Goal: Task Accomplishment & Management: Use online tool/utility

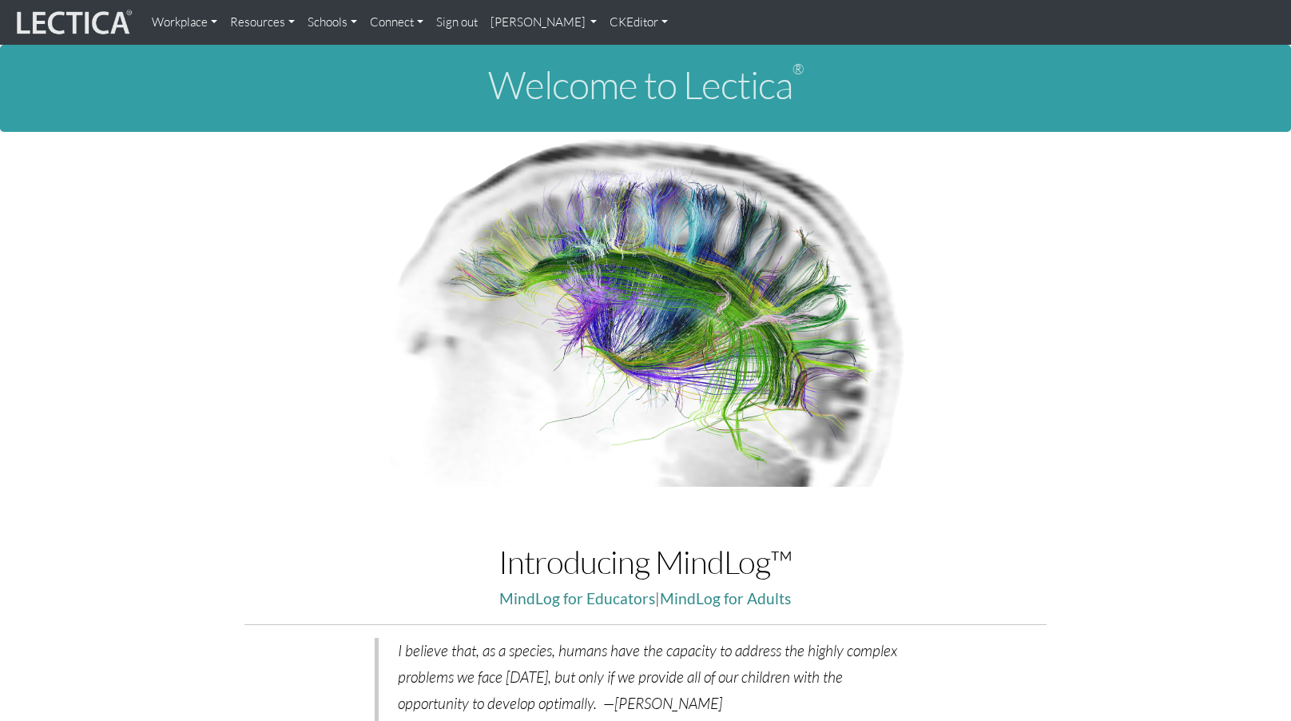
click at [246, 23] on link "Resources" at bounding box center [262, 22] width 77 height 32
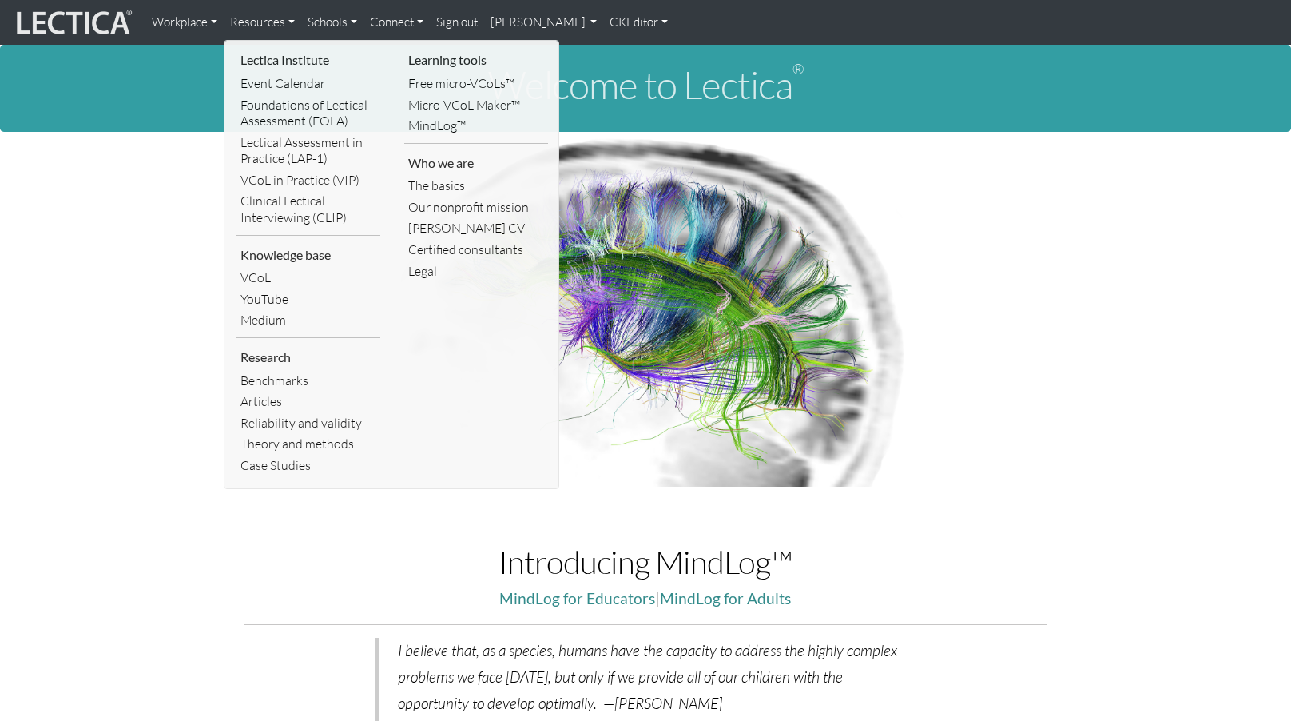
click at [251, 391] on link "Articles" at bounding box center [308, 402] width 144 height 22
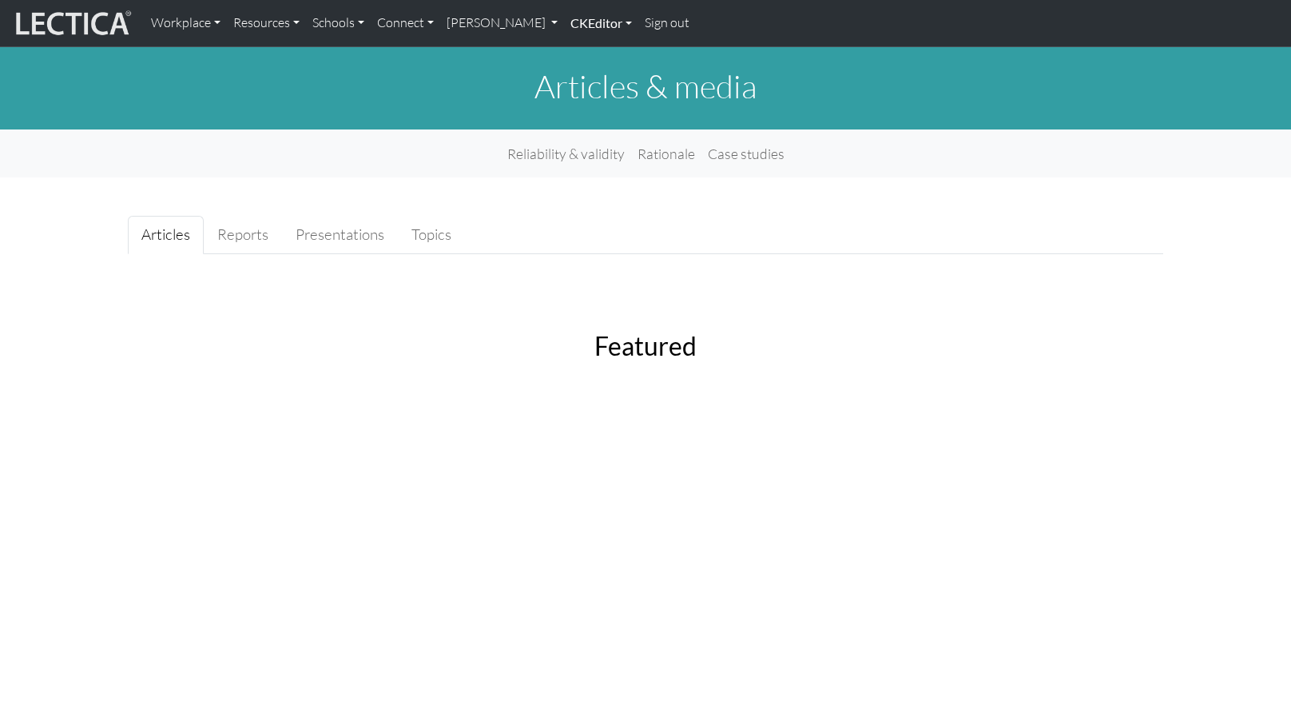
click at [564, 22] on link "CKEditor" at bounding box center [601, 23] width 74 height 34
click at [577, 56] on link "Edit" at bounding box center [593, 60] width 32 height 22
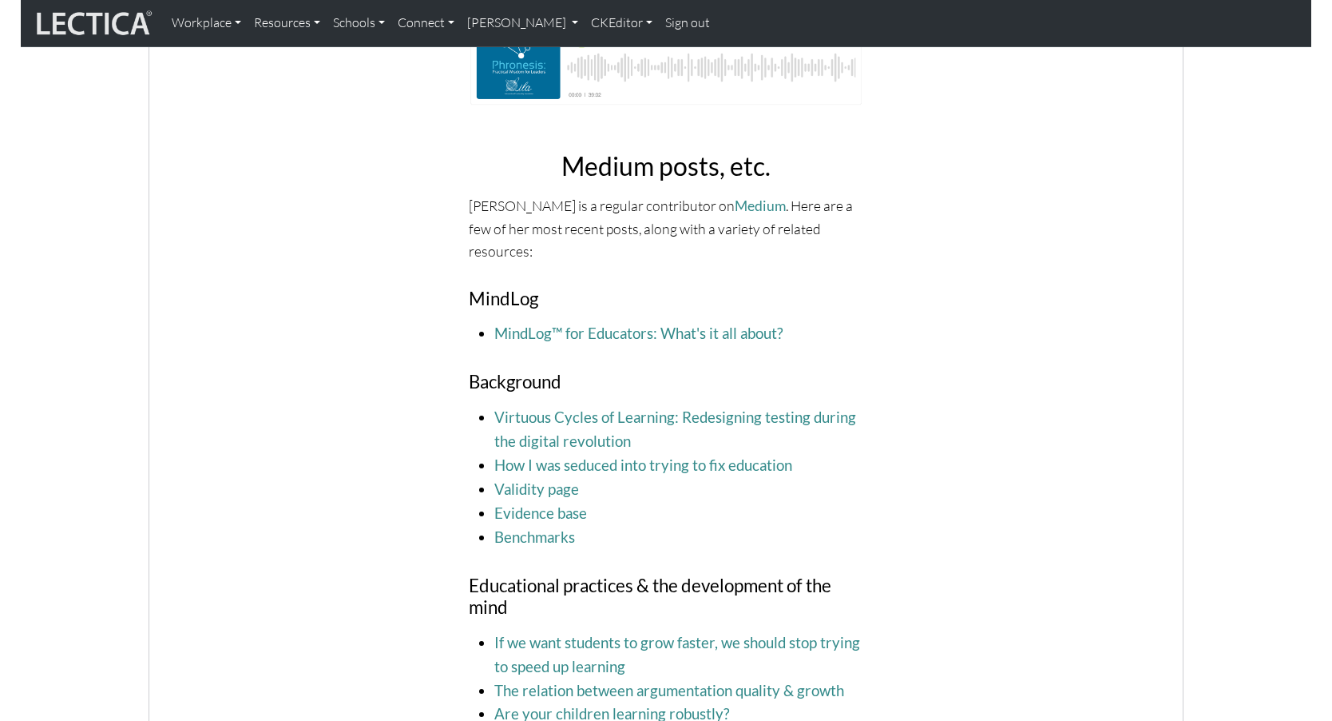
scroll to position [1604, 0]
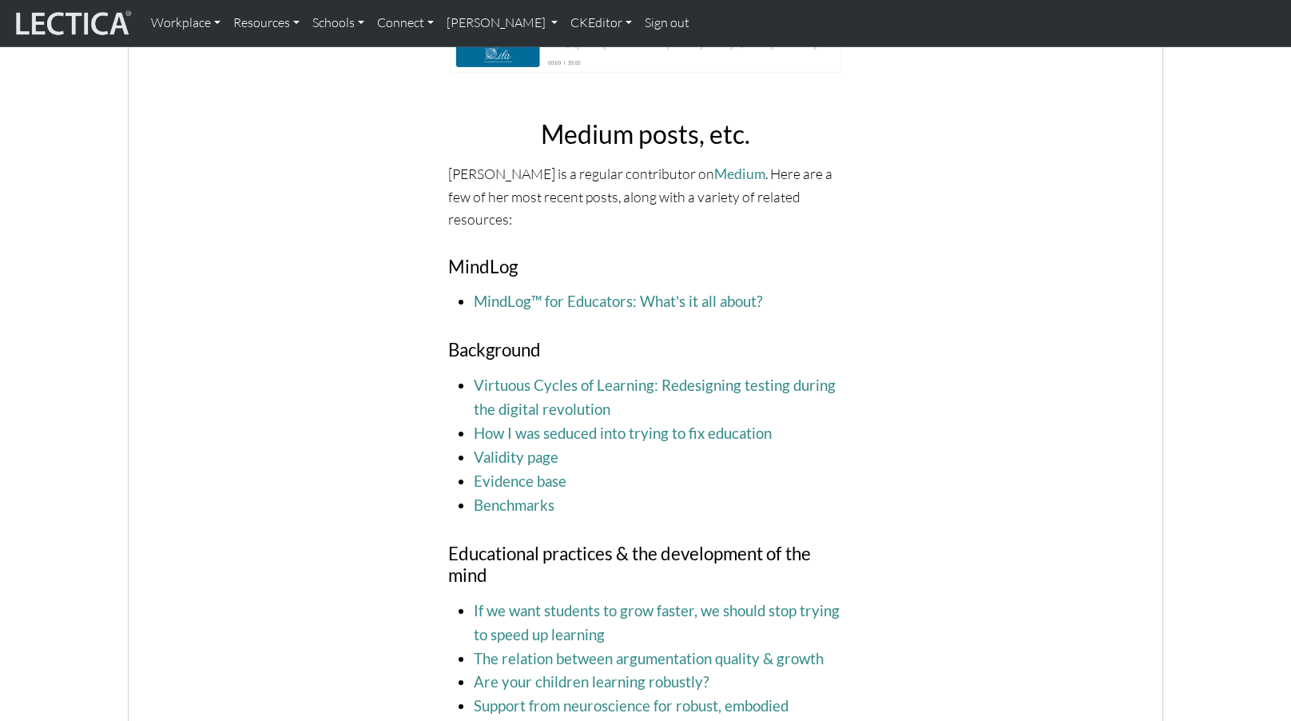
click at [753, 290] on span "MindLog™ for Educators: What's it all about?" at bounding box center [658, 302] width 369 height 24
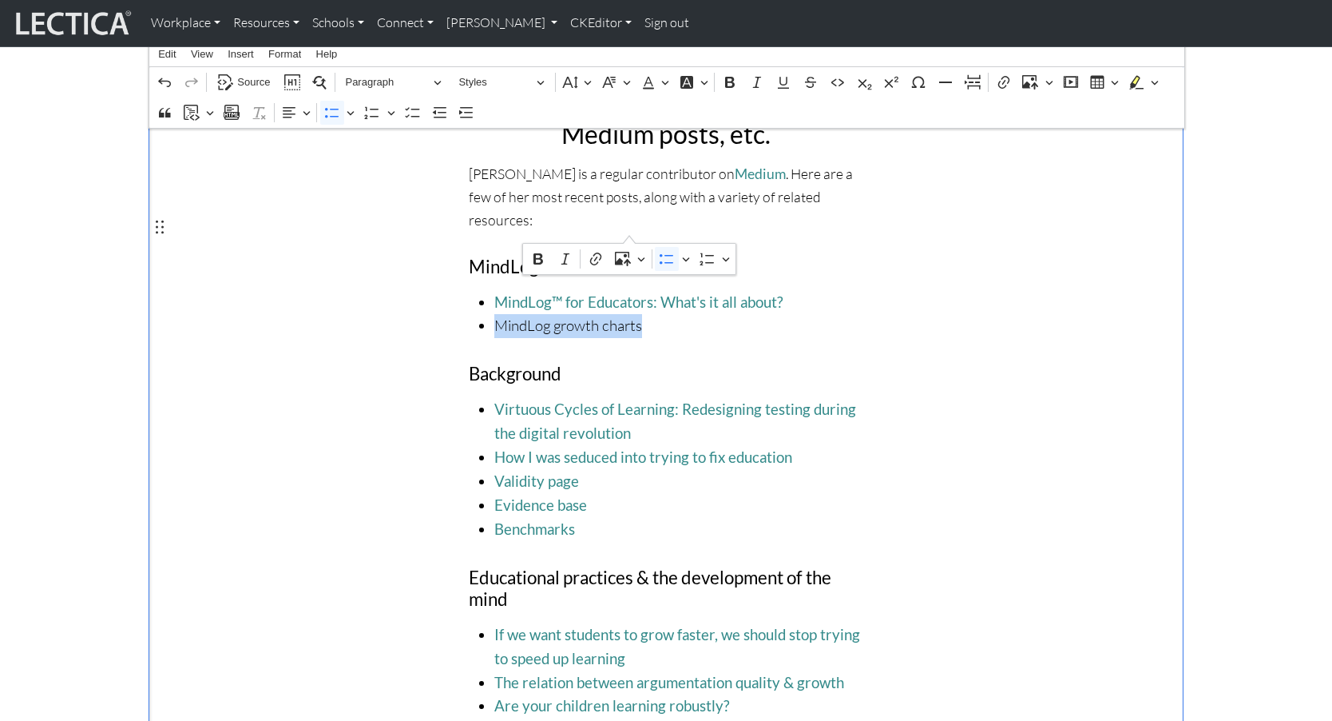
drag, startPoint x: 492, startPoint y: 224, endPoint x: 631, endPoint y: 226, distance: 139.0
click at [631, 314] on span "MindLog growth charts" at bounding box center [678, 326] width 369 height 24
click at [595, 256] on icon "Editor contextual toolbar" at bounding box center [596, 259] width 16 height 16
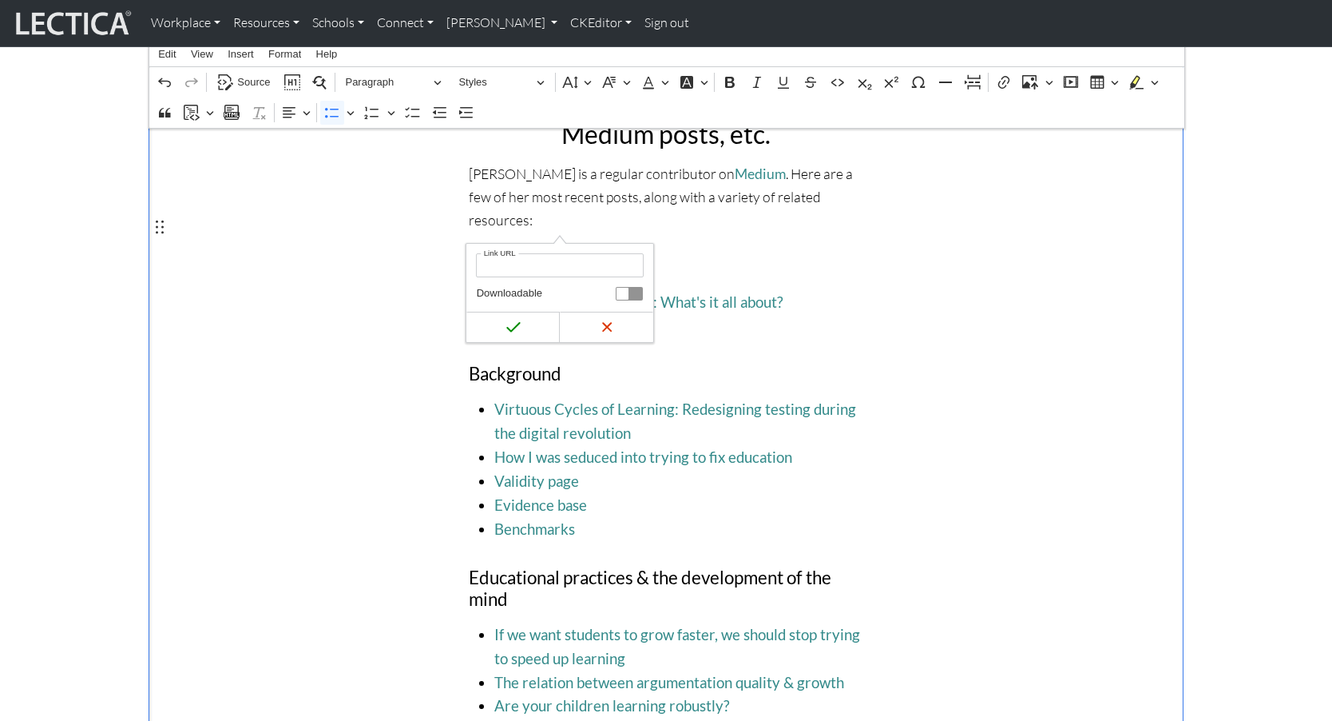
type input "[URL][DOMAIN_NAME]"
click button "Save" at bounding box center [513, 327] width 93 height 30
click at [642, 314] on span "MindLog growth charts" at bounding box center [678, 326] width 369 height 24
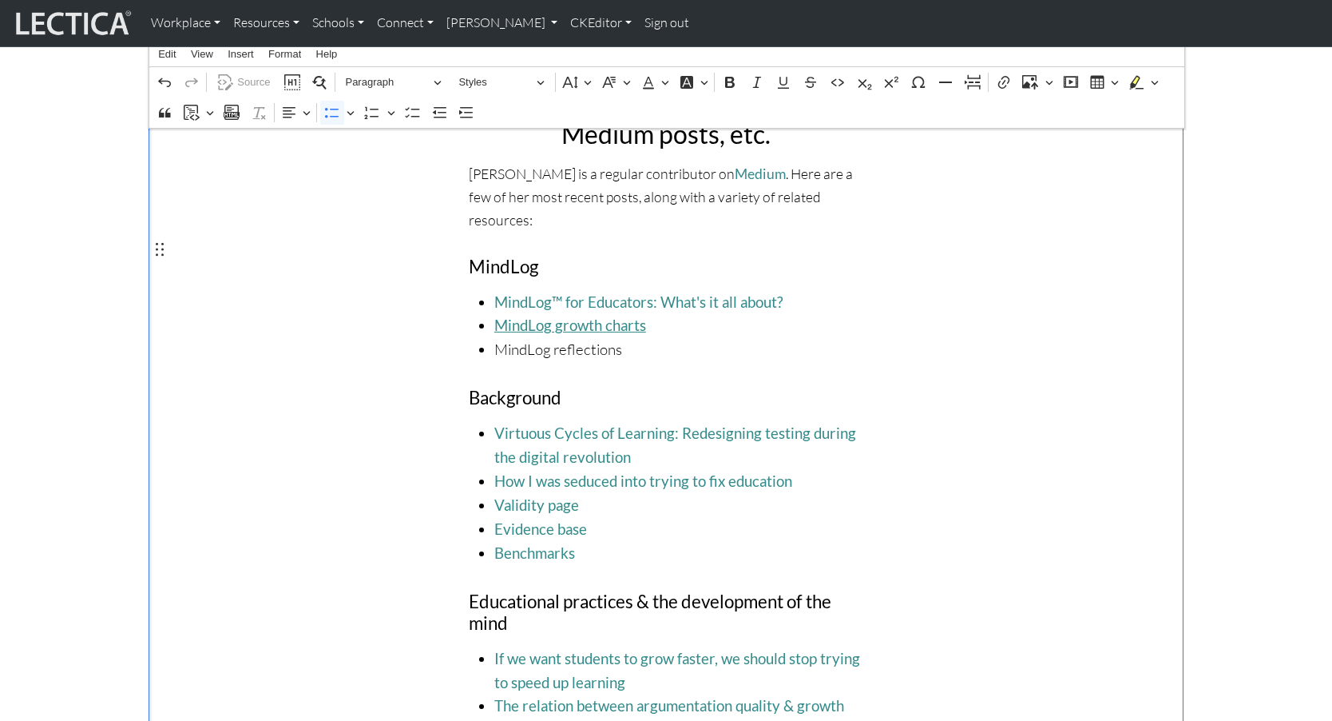
scroll to position [1614, 0]
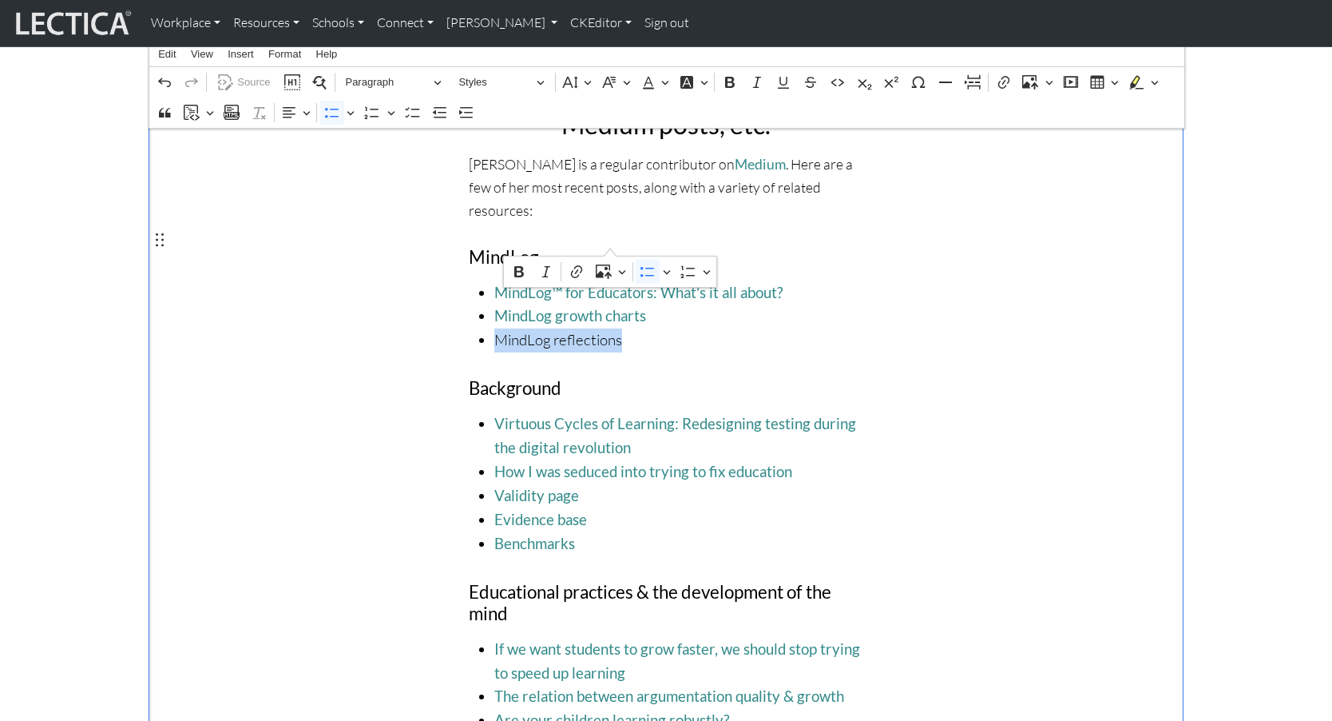
drag, startPoint x: 494, startPoint y: 243, endPoint x: 613, endPoint y: 244, distance: 119.0
click at [613, 328] on span "MindLog reflections" at bounding box center [678, 340] width 369 height 24
click at [575, 272] on icon "Editor contextual toolbar" at bounding box center [577, 272] width 16 height 16
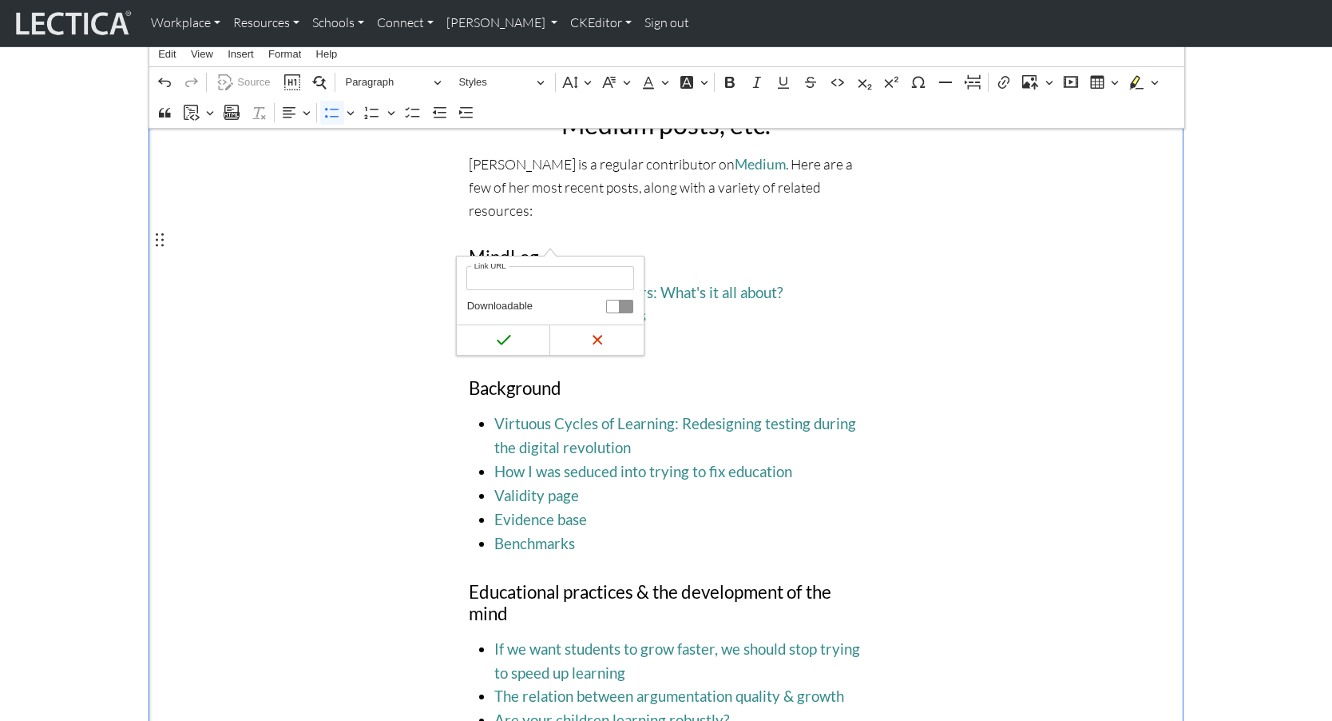
type input "[URL][DOMAIN_NAME]"
click button "Save" at bounding box center [503, 339] width 93 height 30
click at [631, 328] on span "MindLog reflections" at bounding box center [678, 340] width 369 height 24
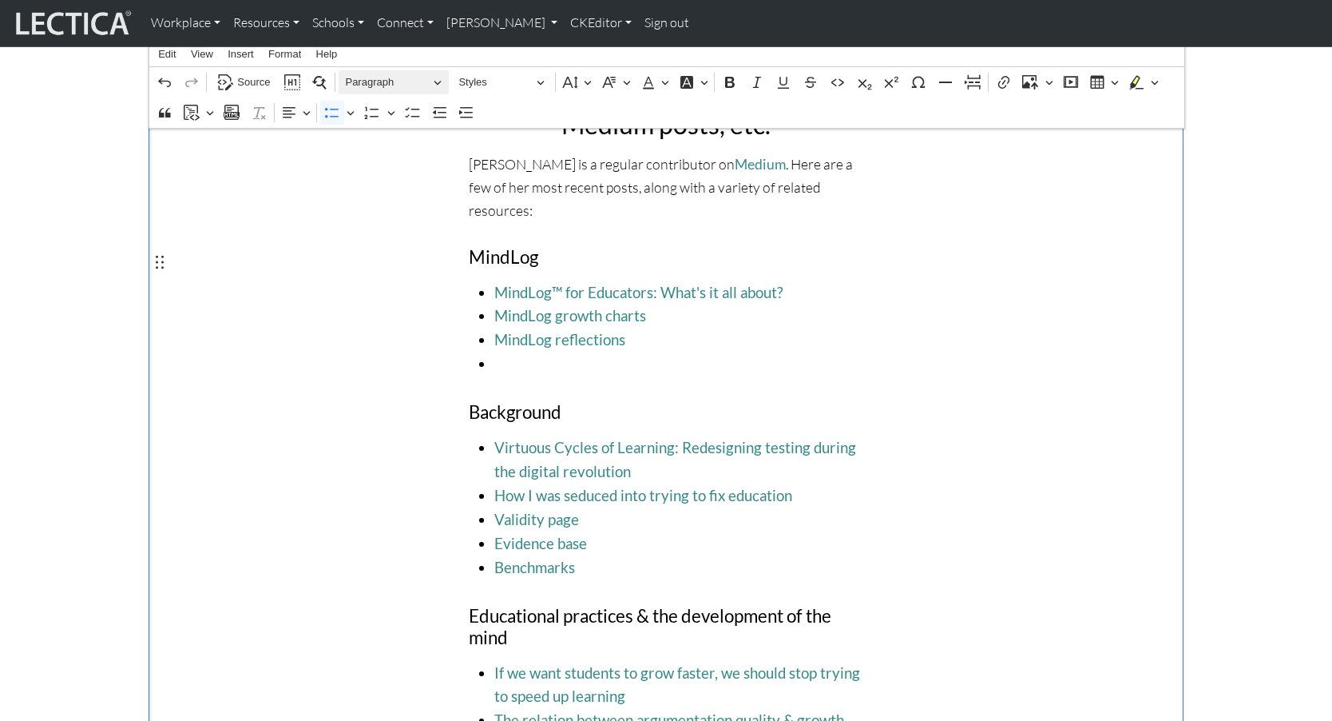
scroll to position [1629, 0]
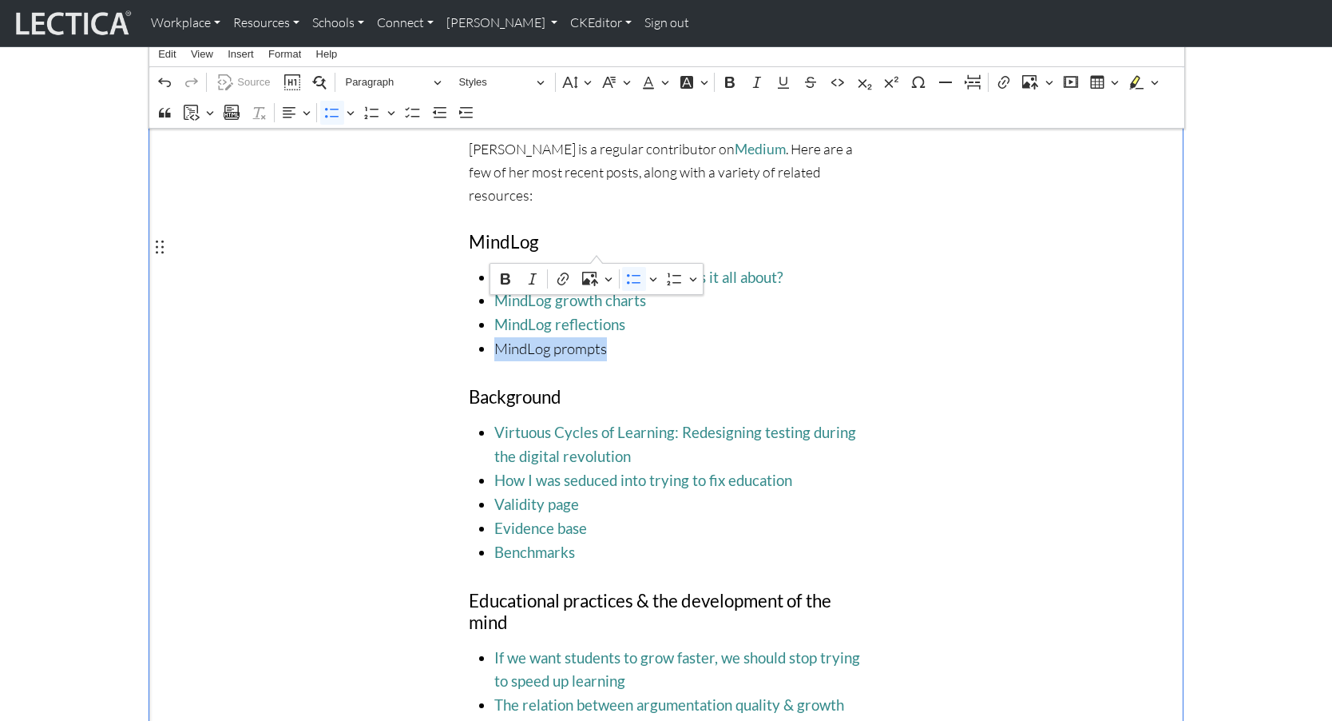
drag, startPoint x: 491, startPoint y: 249, endPoint x: 597, endPoint y: 251, distance: 105.5
click at [597, 337] on span "MindLog prompts" at bounding box center [678, 349] width 369 height 24
click at [564, 279] on icon "Editor contextual toolbar" at bounding box center [563, 279] width 16 height 16
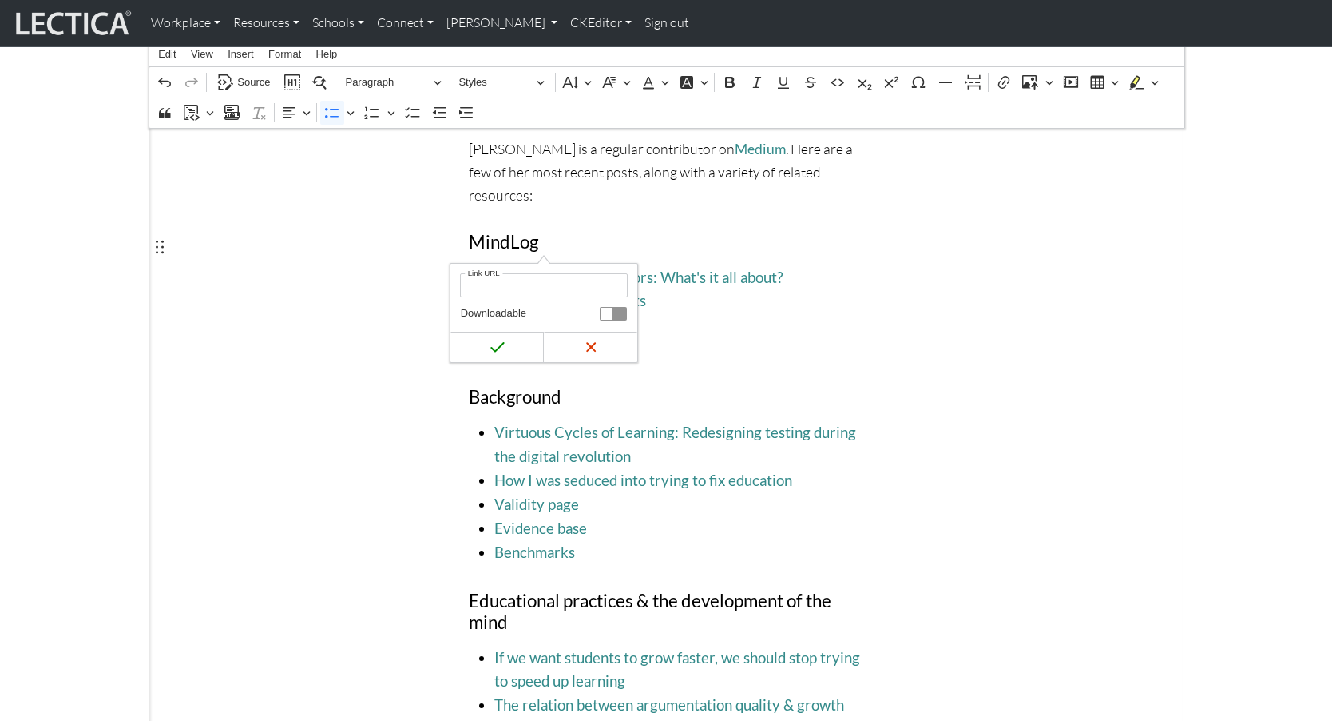
type input "[URL][DOMAIN_NAME]"
click button "Save" at bounding box center [497, 347] width 93 height 30
click at [621, 337] on span "MindLog prompts" at bounding box center [678, 349] width 369 height 24
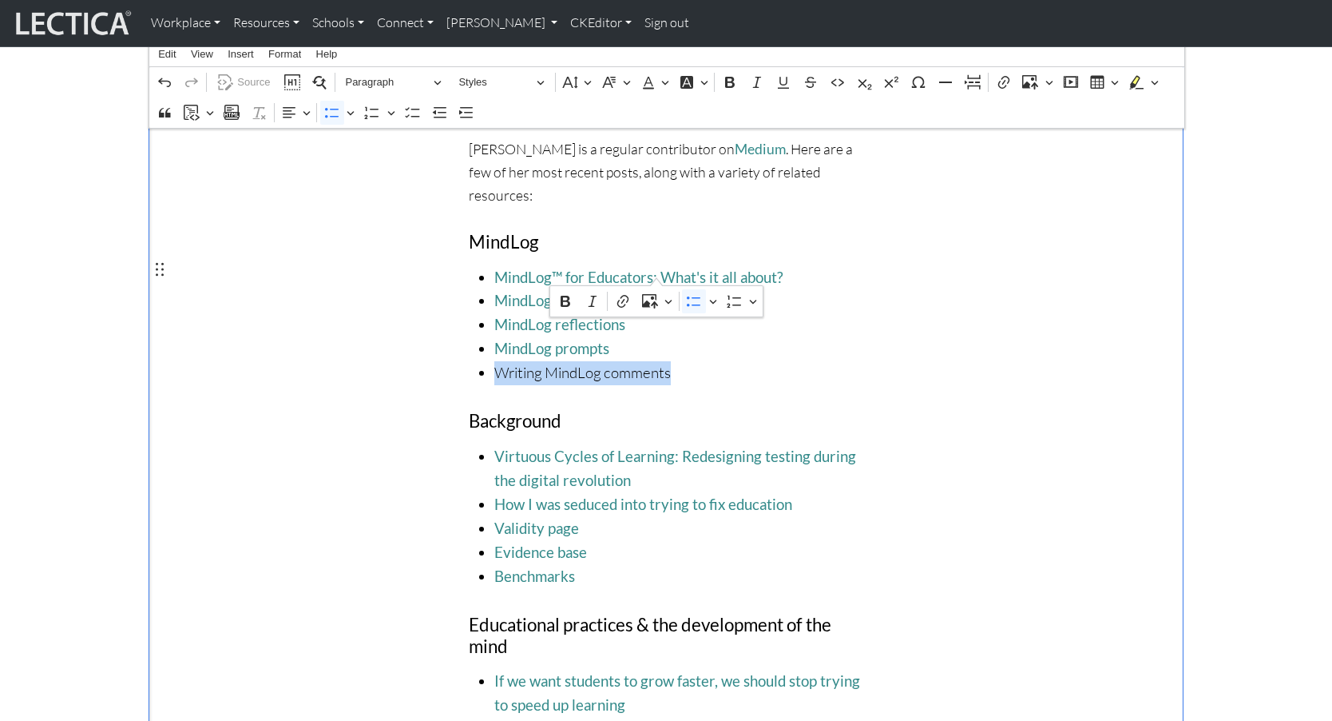
drag, startPoint x: 490, startPoint y: 269, endPoint x: 657, endPoint y: 268, distance: 167.0
click at [657, 268] on ul "MindLog™ for Educators: What's it all about? MindLog growth charts MindLog refl…" at bounding box center [666, 326] width 395 height 120
click at [621, 302] on icon "Editor contextual toolbar" at bounding box center [623, 301] width 16 height 16
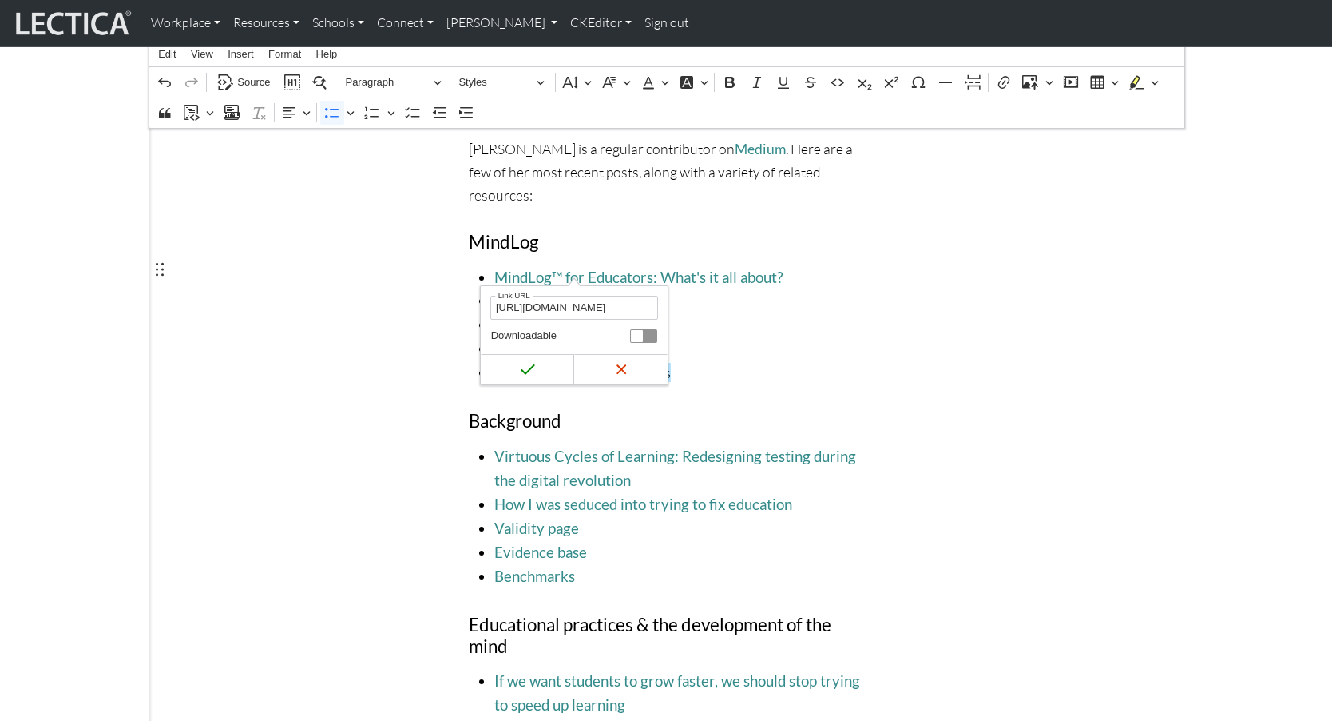
scroll to position [0, 443]
type input "[URL][DOMAIN_NAME]"
click at [534, 366] on icon "submit" at bounding box center [528, 369] width 16 height 16
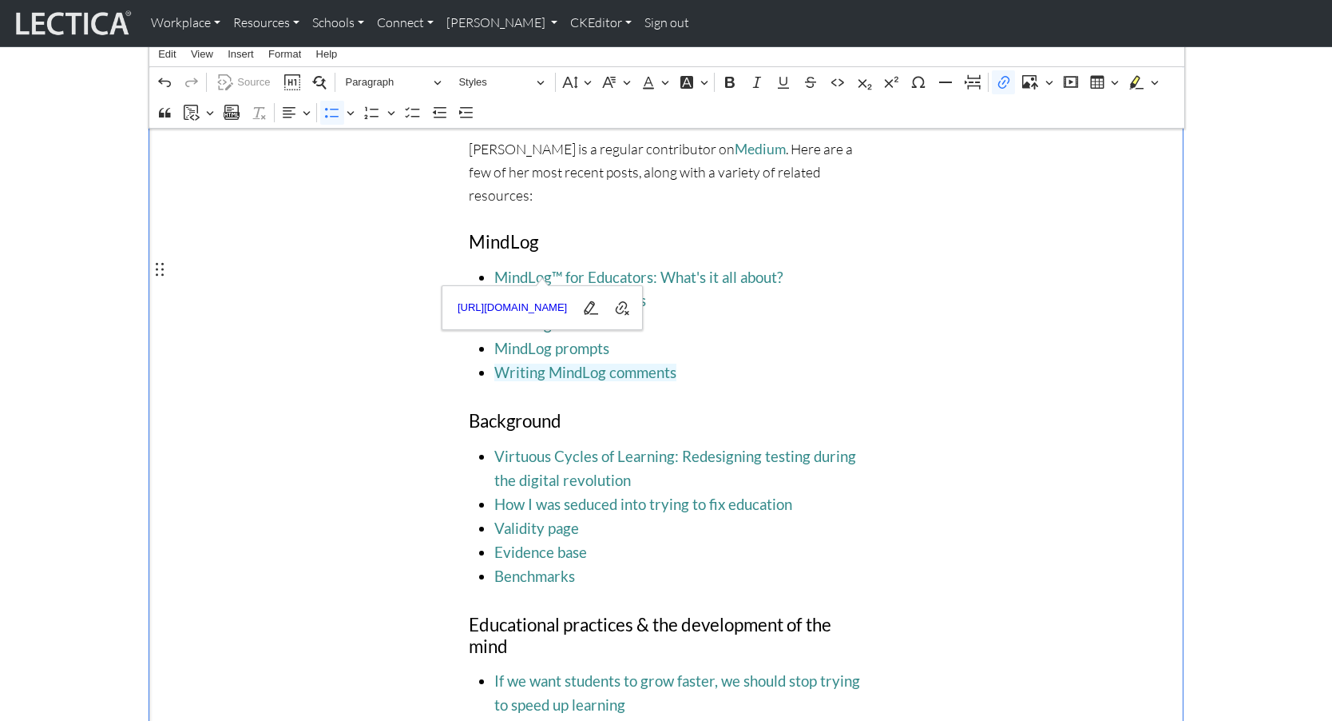
click at [673, 361] on span "Writing MindLog comments" at bounding box center [678, 373] width 369 height 24
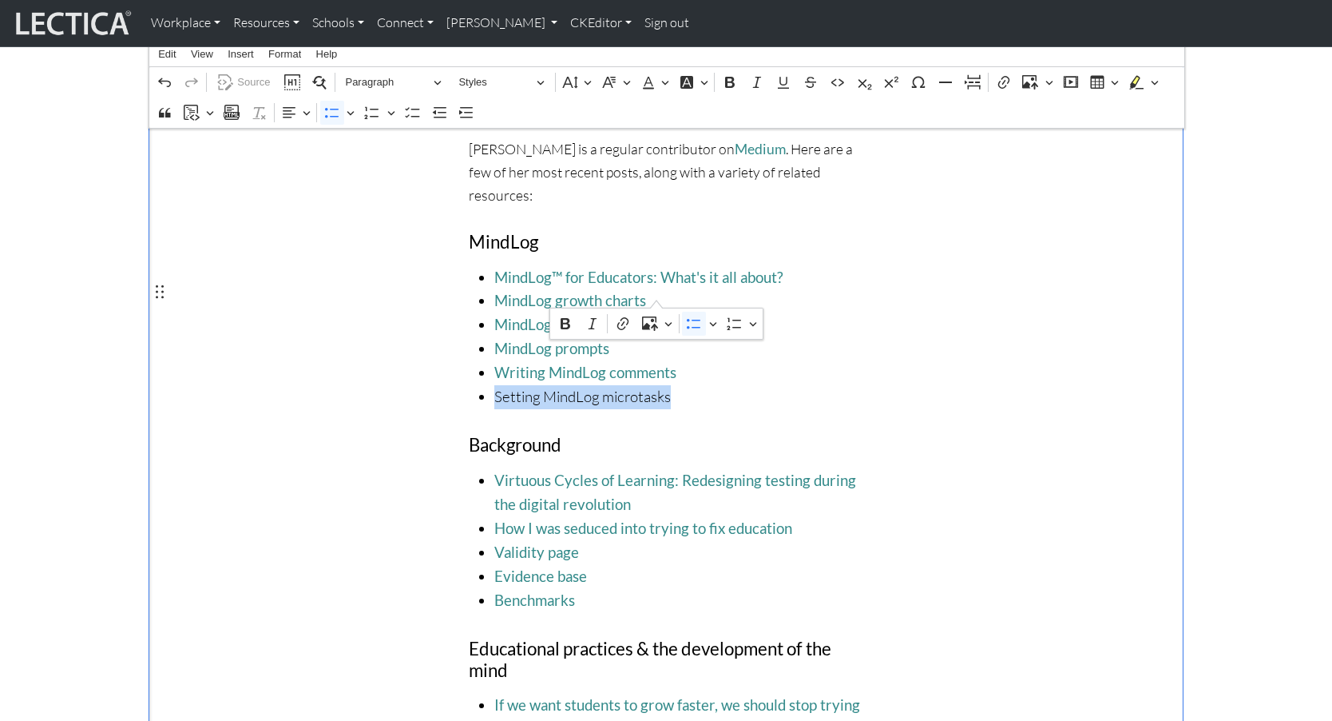
drag, startPoint x: 493, startPoint y: 292, endPoint x: 657, endPoint y: 294, distance: 164.6
click at [657, 385] on span "Setting MindLog microtasks" at bounding box center [678, 397] width 369 height 24
click at [623, 321] on icon "Editor contextual toolbar" at bounding box center [623, 324] width 16 height 16
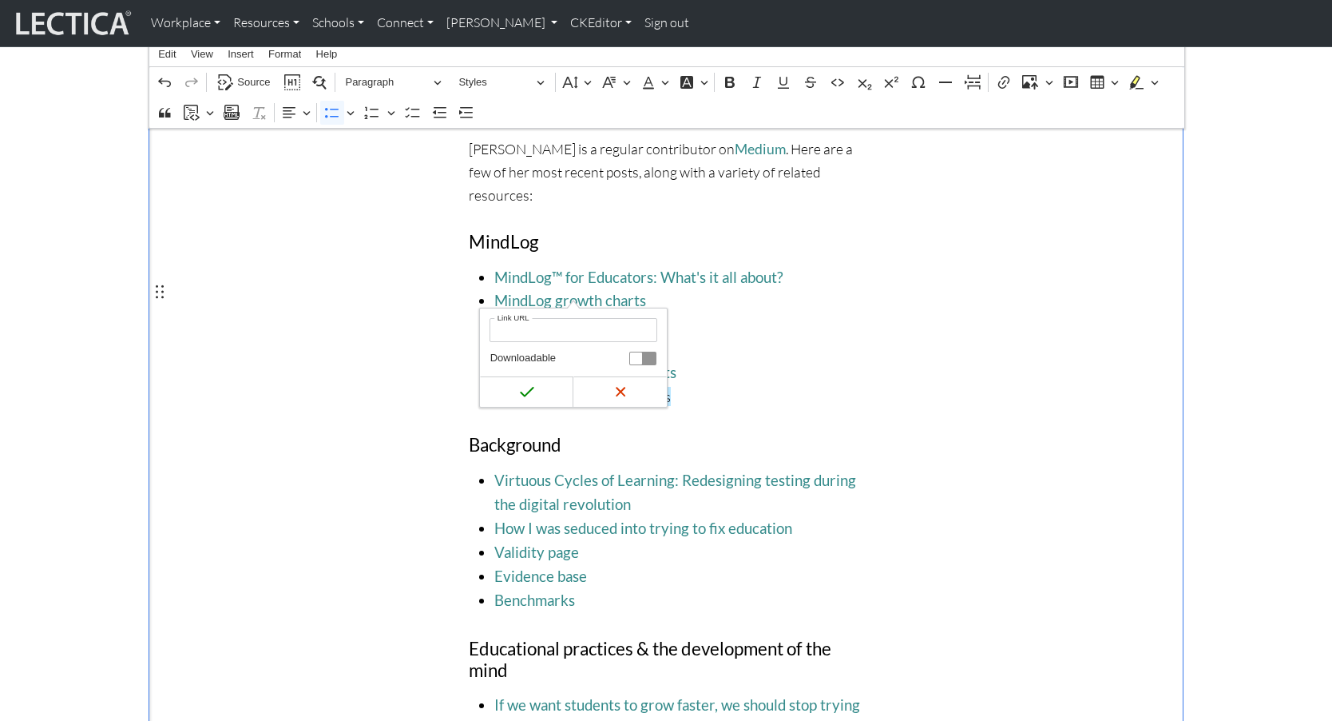
type input "[URL][DOMAIN_NAME]"
click button "Save" at bounding box center [526, 391] width 93 height 30
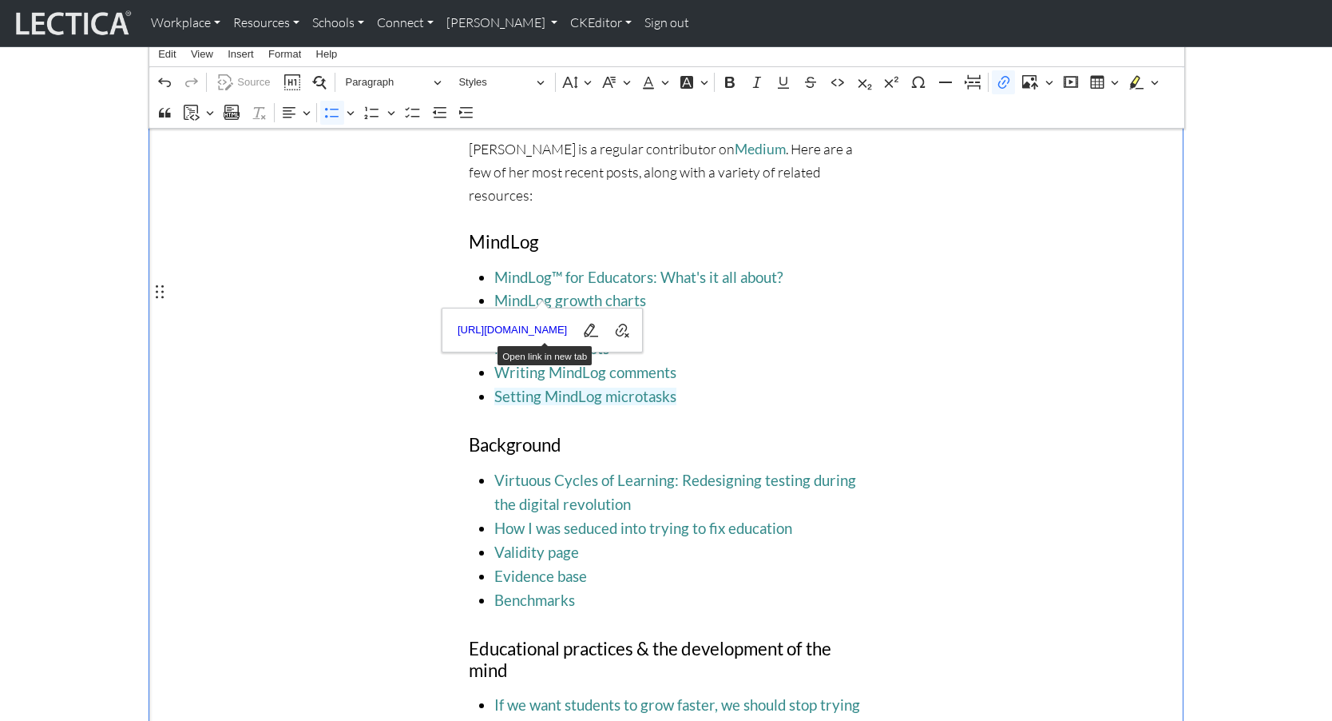
click at [764, 385] on span "Setting MindLog microtasks" at bounding box center [678, 397] width 369 height 24
click at [774, 266] on span "MindLog™ for Educators: What's it all about?" at bounding box center [678, 278] width 369 height 24
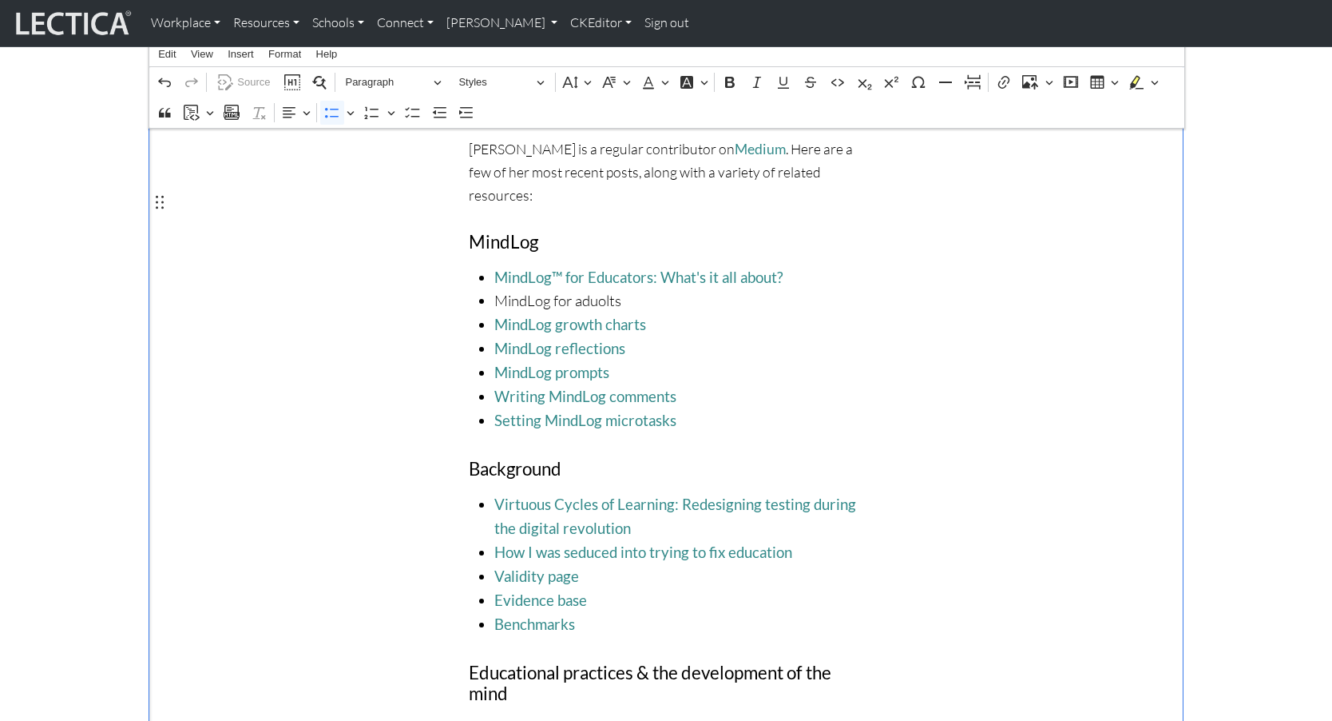
click at [494, 289] on span "MindLog for aduolts" at bounding box center [678, 301] width 369 height 24
click at [634, 289] on span "About MindLog for aduolts" at bounding box center [678, 301] width 369 height 24
click at [651, 289] on span "About MindLog for adults" at bounding box center [678, 301] width 369 height 24
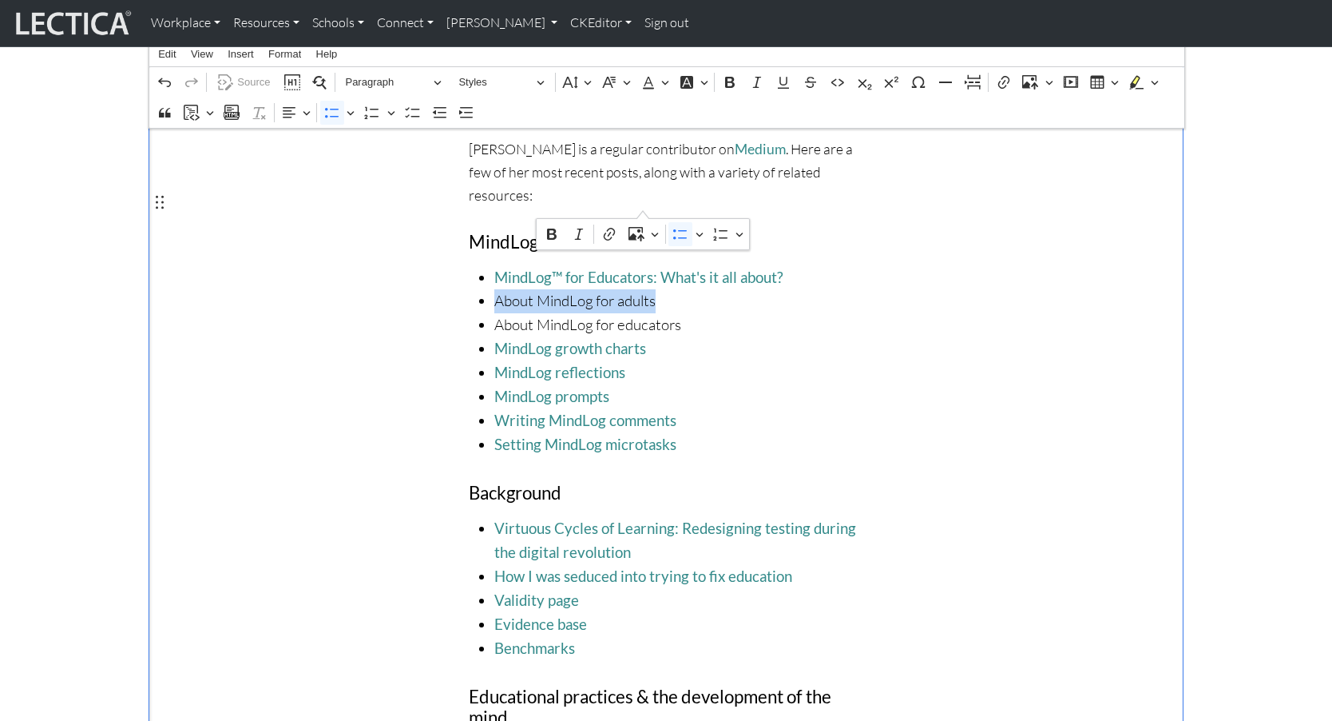
drag, startPoint x: 491, startPoint y: 201, endPoint x: 642, endPoint y: 202, distance: 151.0
click at [642, 289] on span "About MindLog for adults" at bounding box center [678, 301] width 369 height 24
click at [610, 232] on icon "Editor contextual toolbar" at bounding box center [609, 234] width 11 height 13
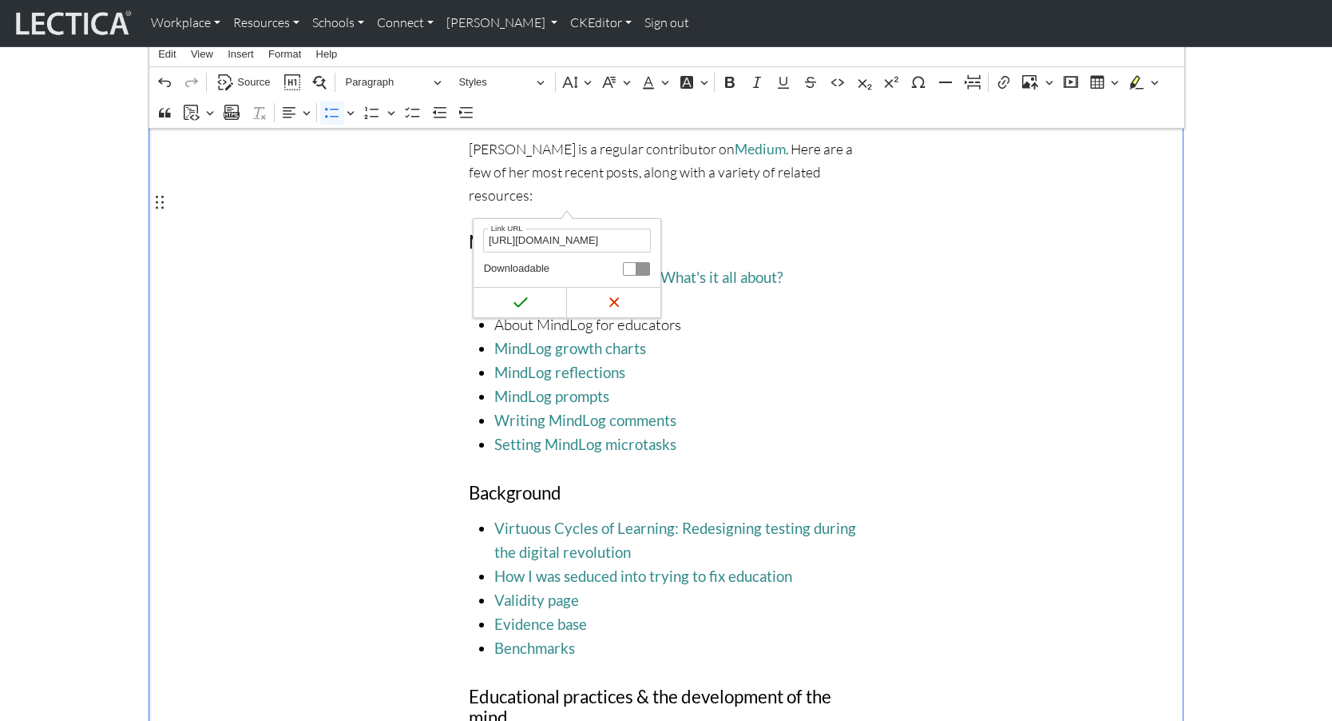
drag, startPoint x: 638, startPoint y: 240, endPoint x: 440, endPoint y: 240, distance: 198.1
type input "[URL][DOMAIN_NAME]"
click at [513, 300] on icon "submit" at bounding box center [521, 302] width 16 height 16
click at [744, 313] on span "About MindLog for educators" at bounding box center [678, 325] width 369 height 24
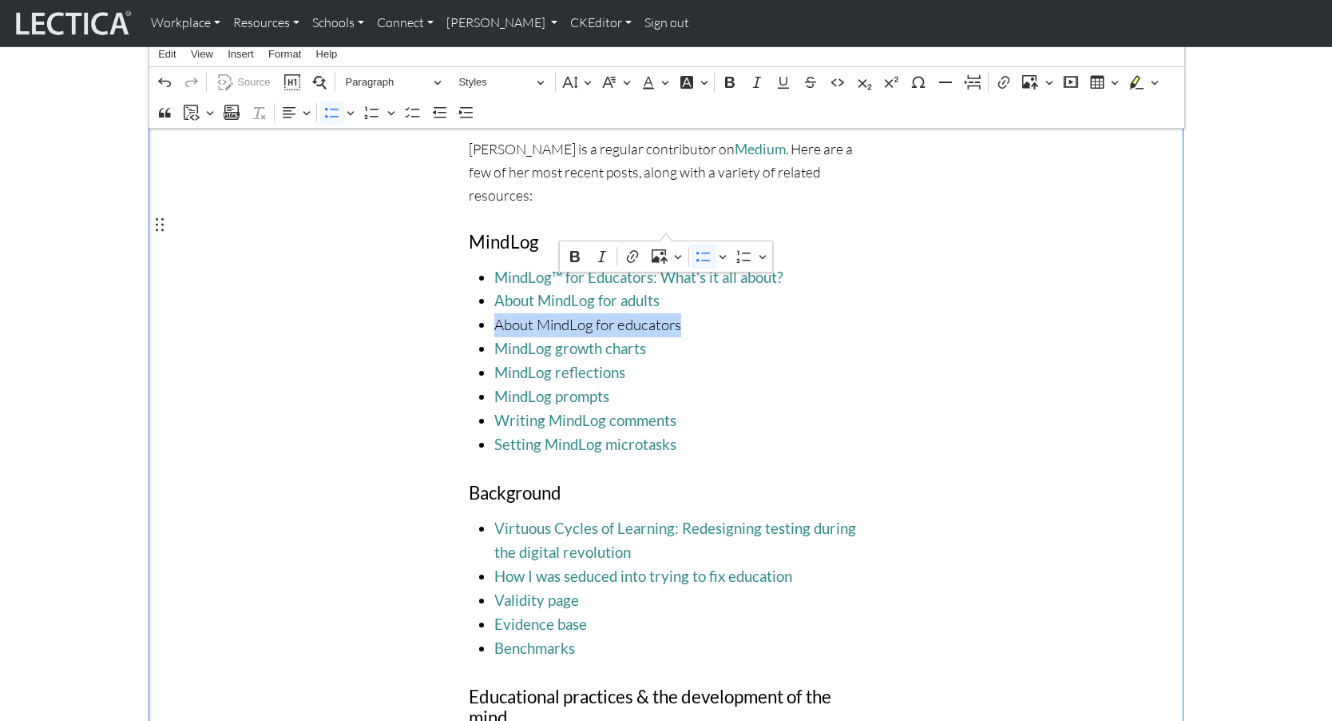
drag, startPoint x: 494, startPoint y: 226, endPoint x: 668, endPoint y: 229, distance: 174.2
click at [668, 313] on span "About MindLog for educators" at bounding box center [678, 325] width 369 height 24
click at [630, 256] on icon "Editor contextual toolbar" at bounding box center [633, 256] width 16 height 16
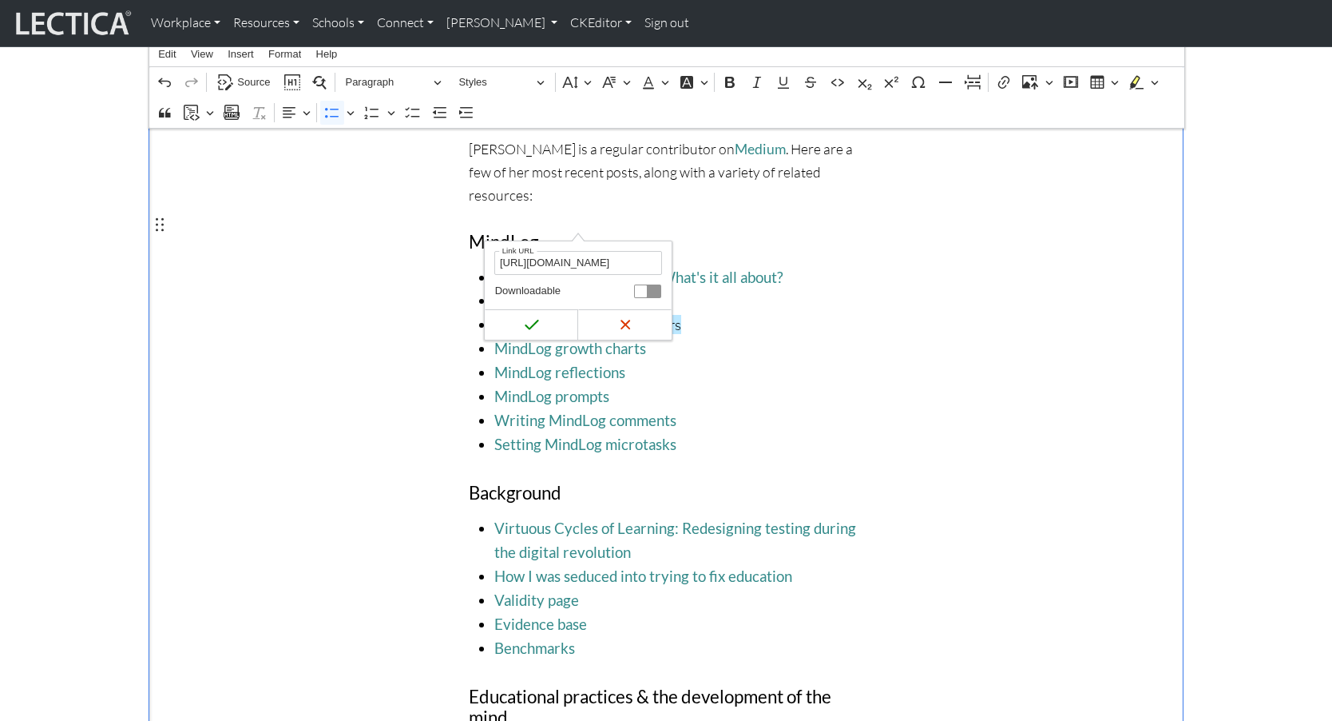
scroll to position [0, 38]
type input "[URL][DOMAIN_NAME]"
click at [534, 320] on icon "submit" at bounding box center [532, 324] width 16 height 16
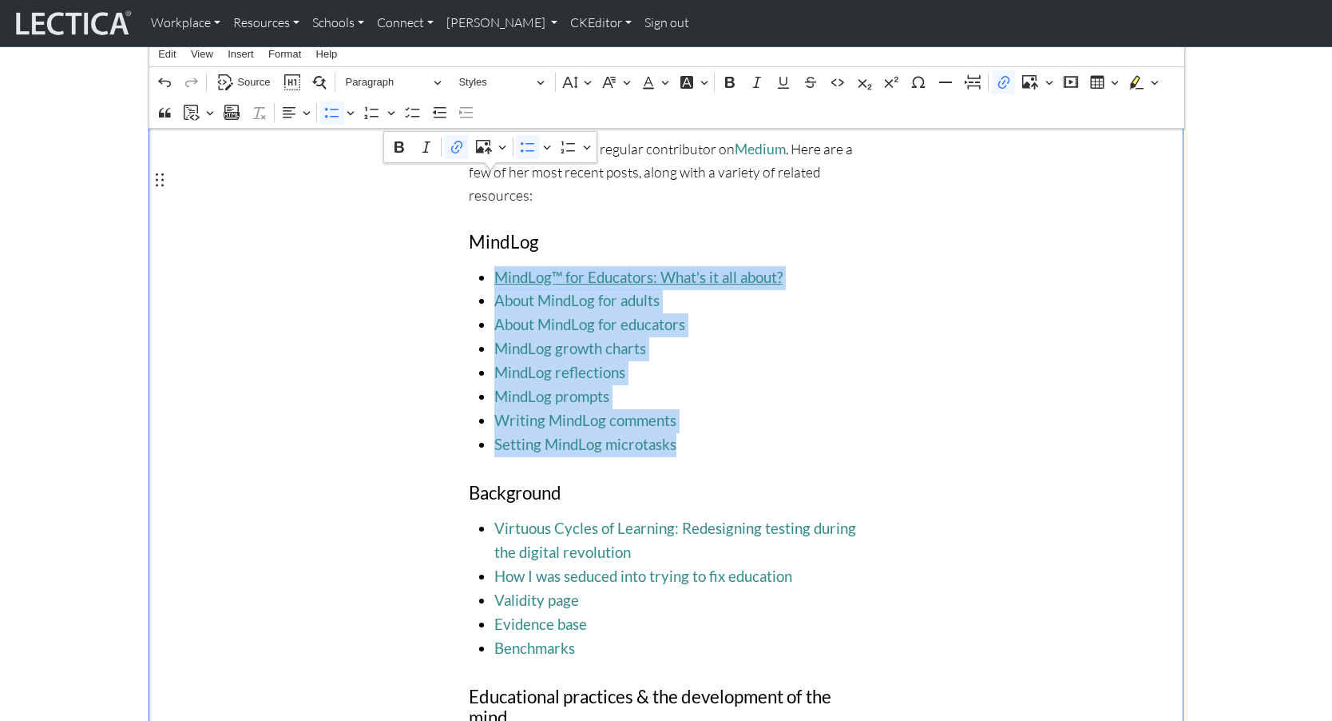
drag, startPoint x: 690, startPoint y: 347, endPoint x: 495, endPoint y: 185, distance: 253.5
click at [495, 266] on ul "MindLog™ for Educators: What's it all about? About MindLog for adults ⁠⁠⁠⁠⁠⁠⁠ A…" at bounding box center [666, 362] width 395 height 192
copy ul "MindLog™ for Educators: What's it all about? About MindLog for adults ⁠⁠⁠⁠⁠⁠⁠ A…"
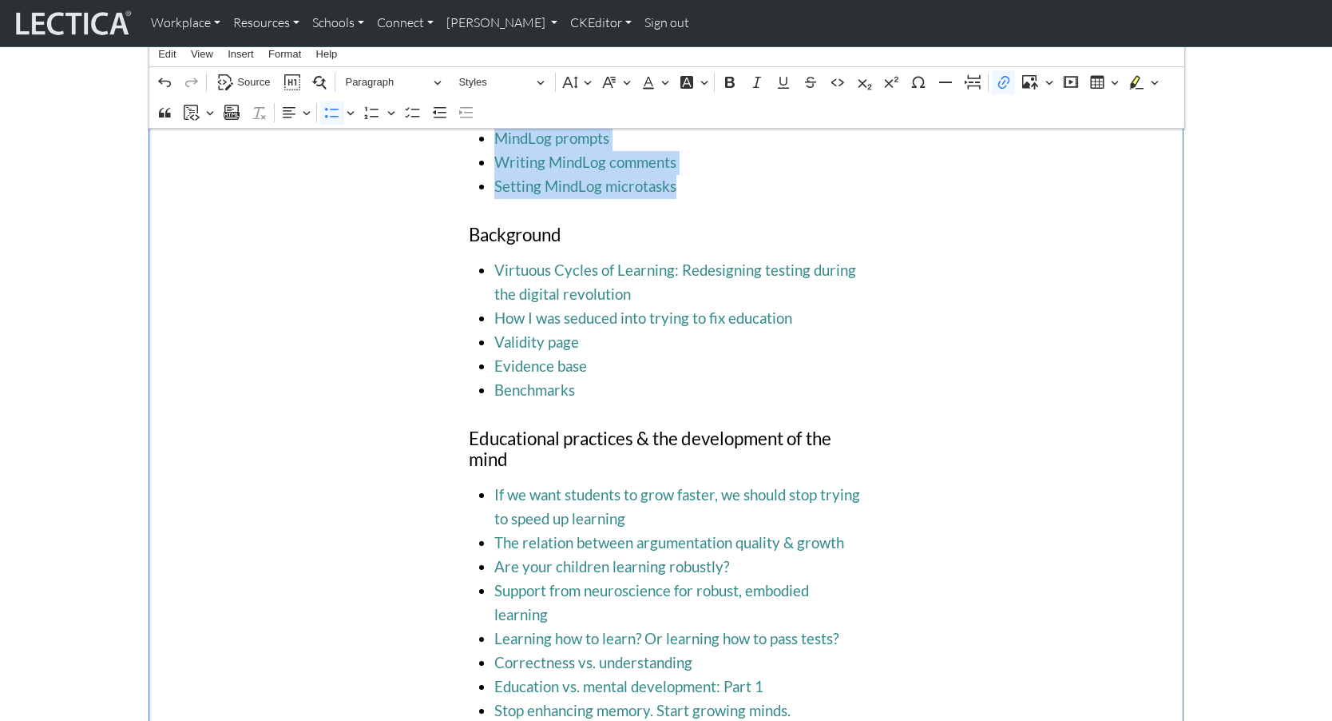
scroll to position [1840, 0]
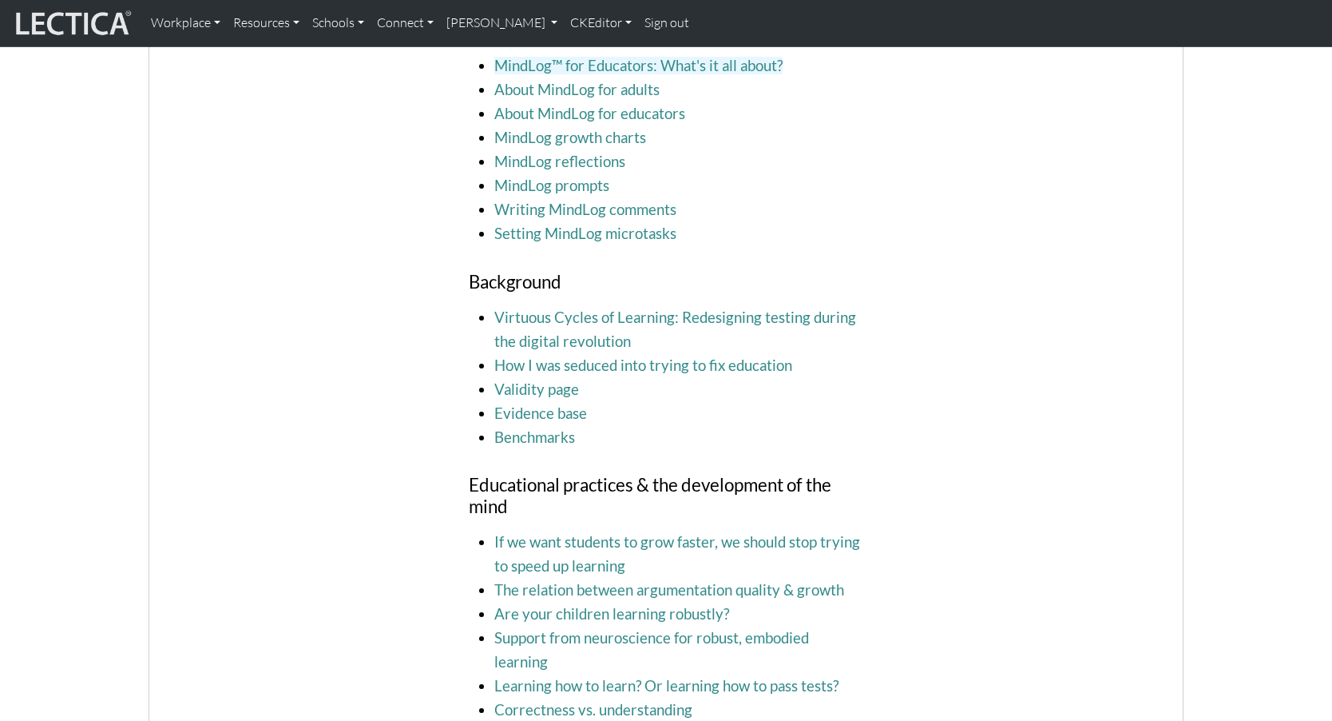
drag, startPoint x: 1281, startPoint y: 199, endPoint x: 1148, endPoint y: 185, distance: 134.2
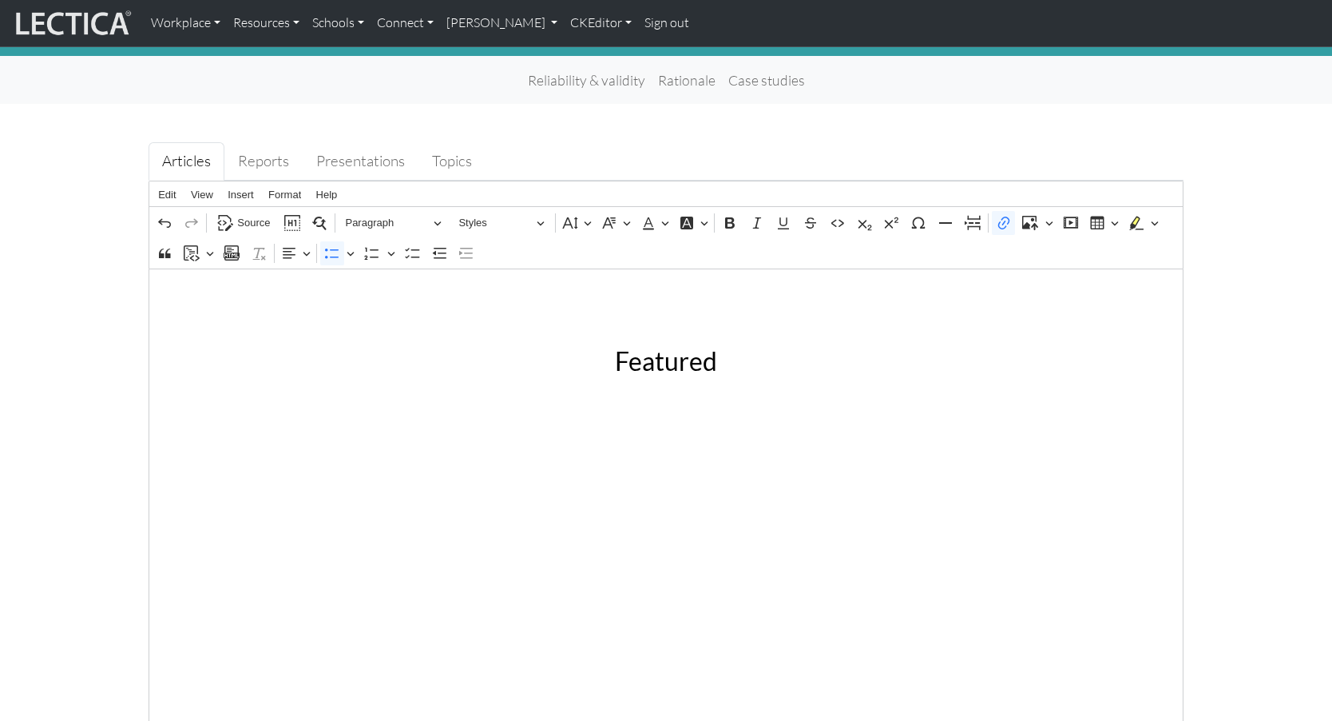
scroll to position [0, 0]
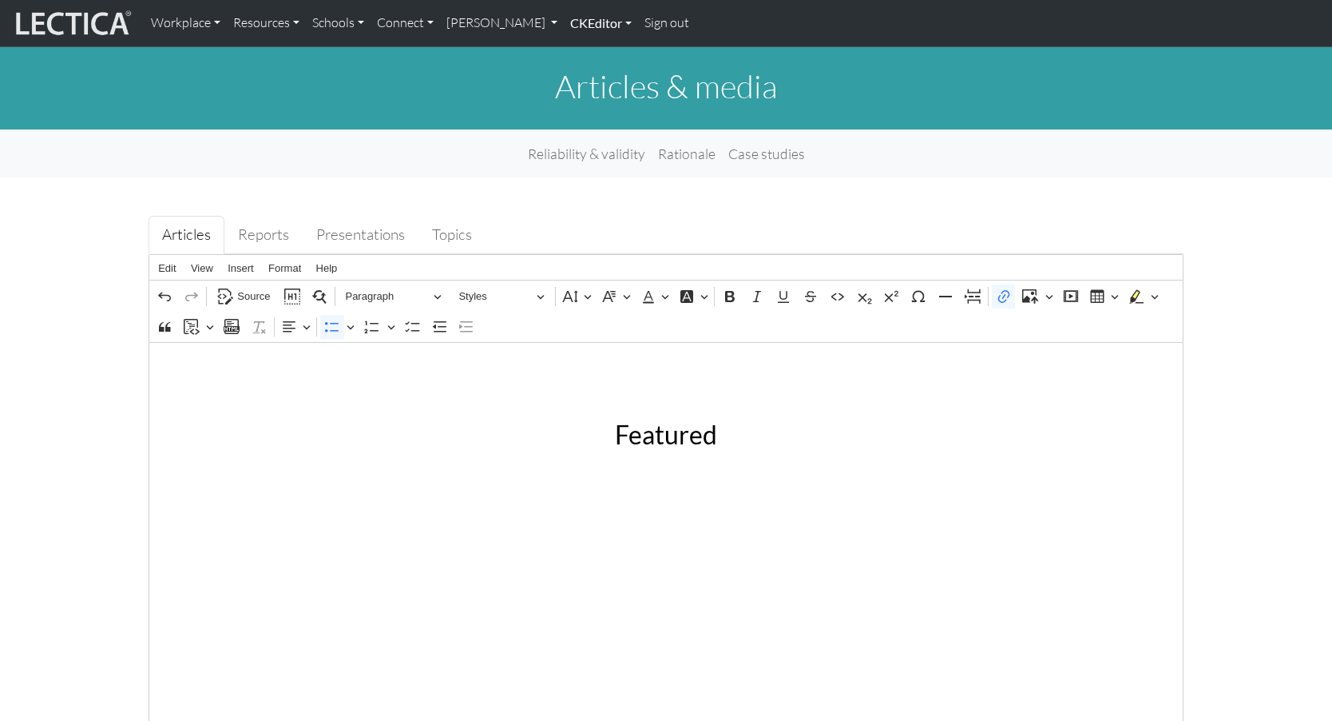
click at [564, 25] on link "CKEditor" at bounding box center [601, 23] width 74 height 34
click at [577, 57] on link "Edit" at bounding box center [593, 60] width 32 height 22
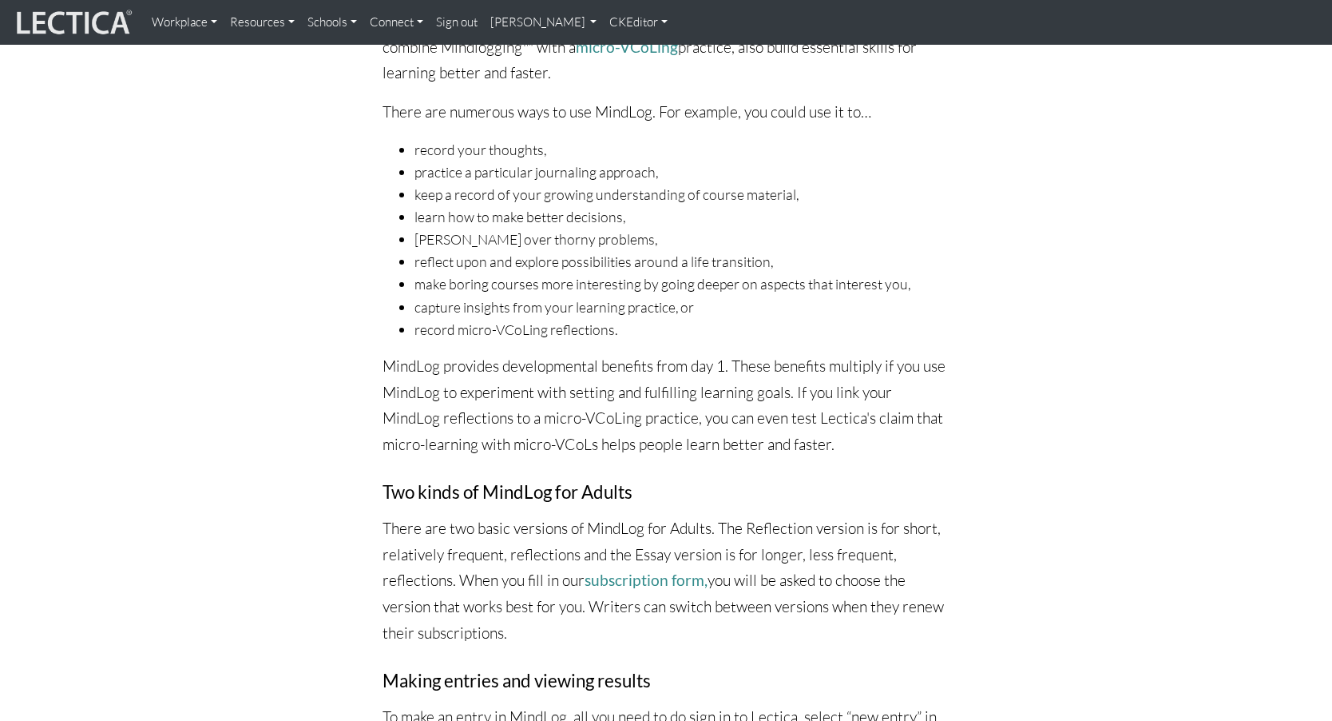
scroll to position [785, 0]
